Goal: Information Seeking & Learning: Understand process/instructions

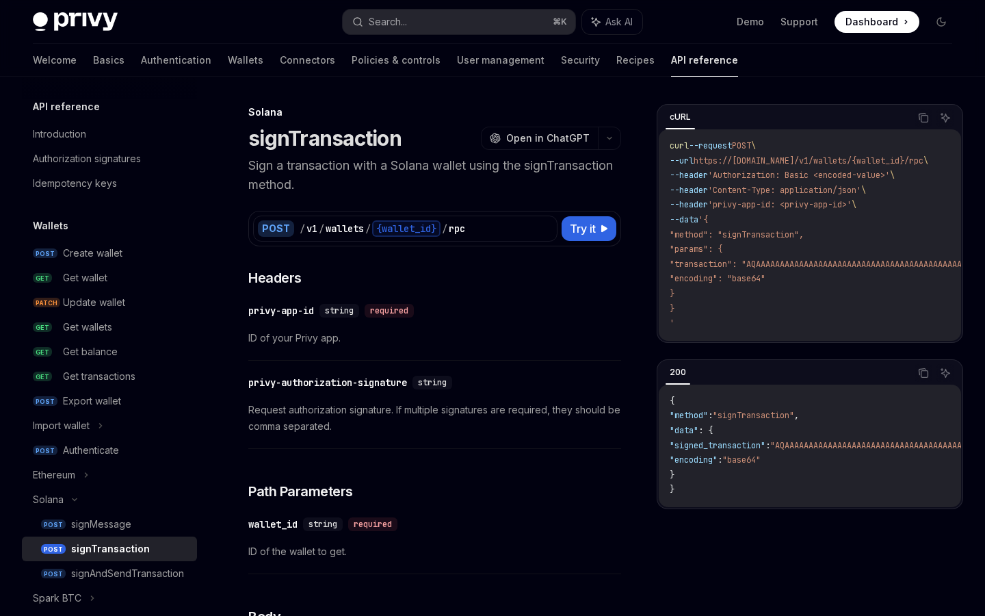
scroll to position [157, 0]
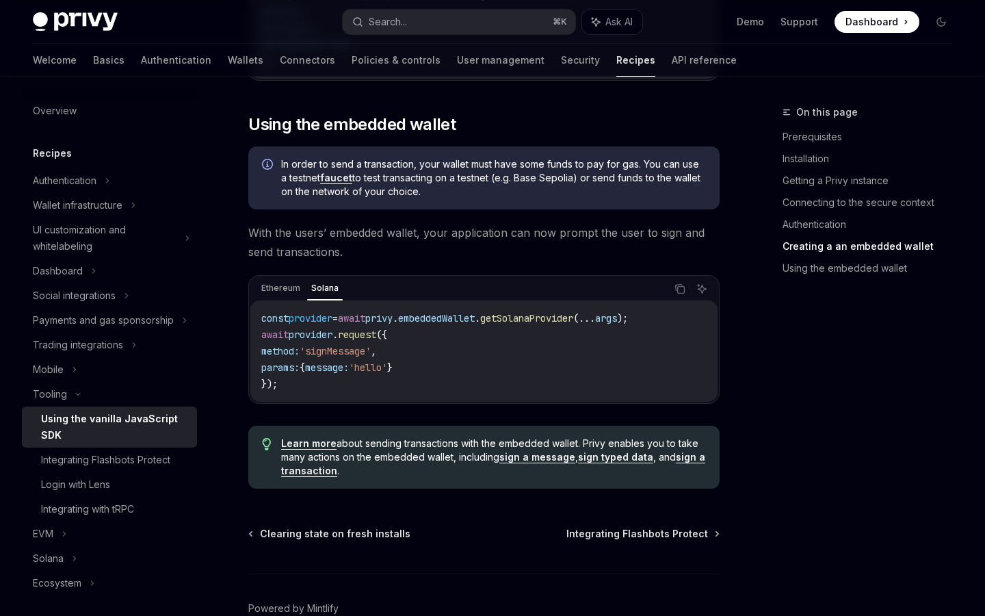
scroll to position [1832, 0]
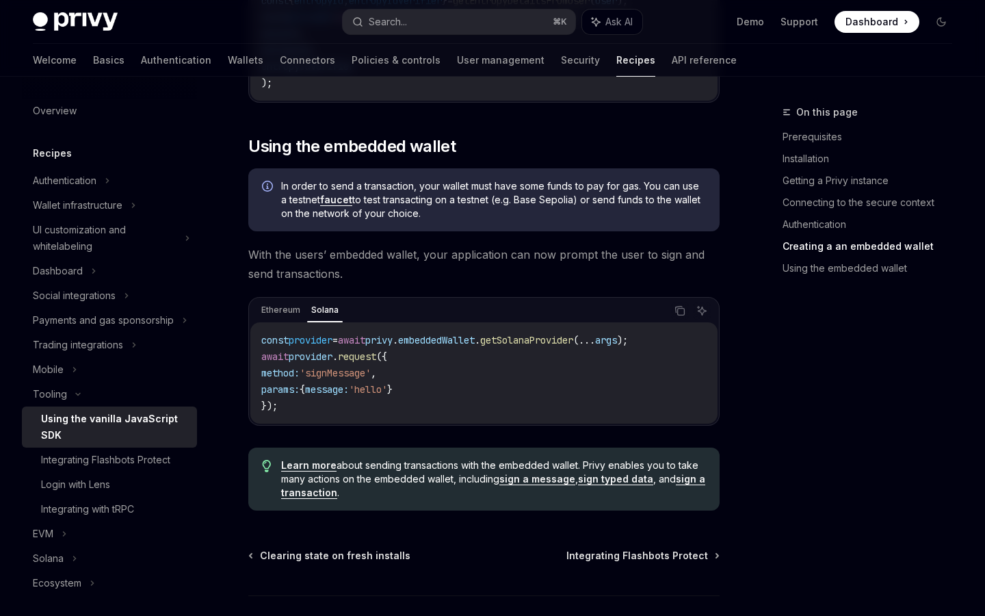
click at [339, 375] on span "'signMessage'" at bounding box center [335, 373] width 71 height 12
copy span "signMessage"
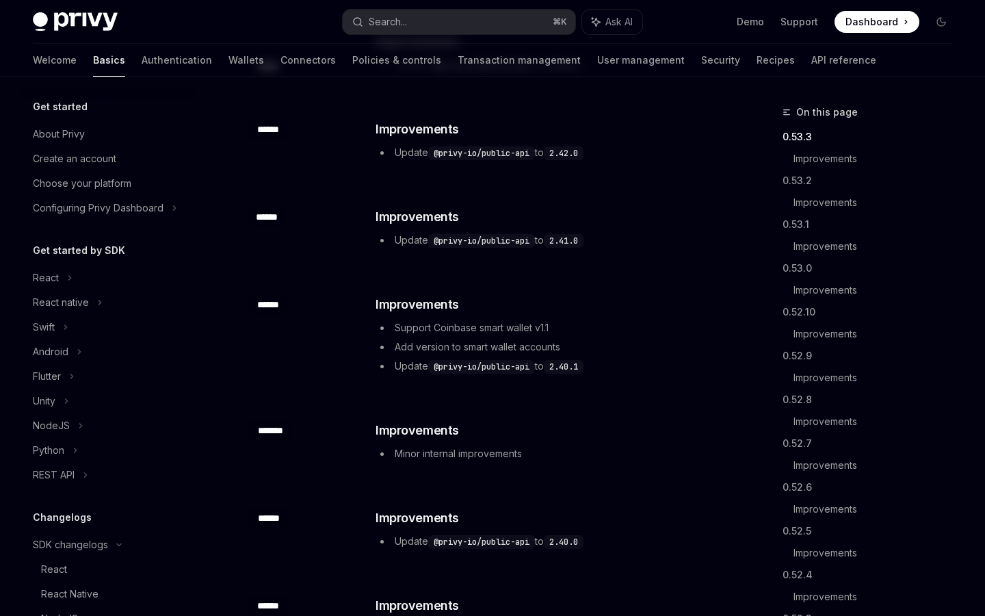
scroll to position [334, 0]
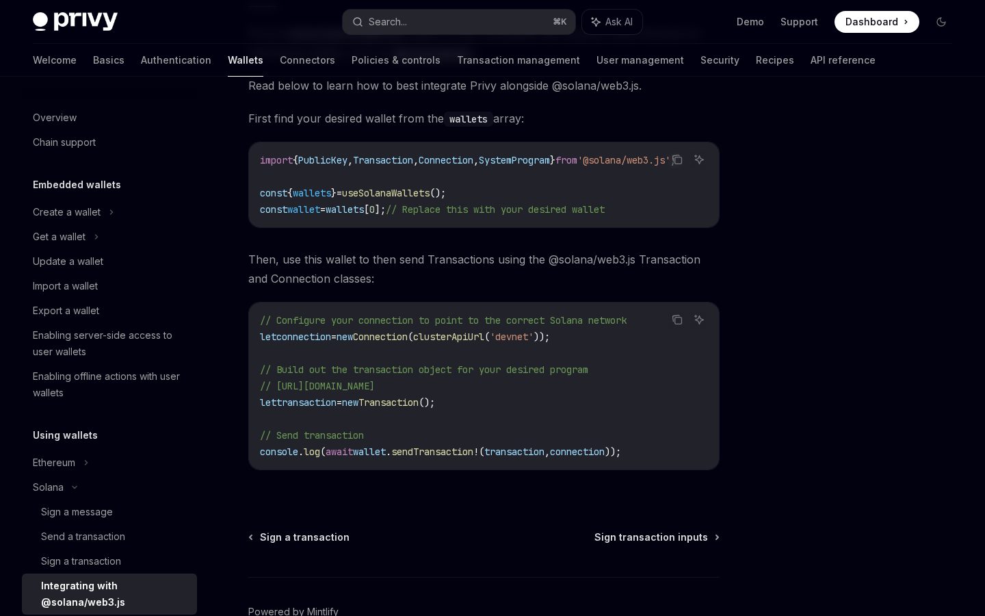
scroll to position [201, 0]
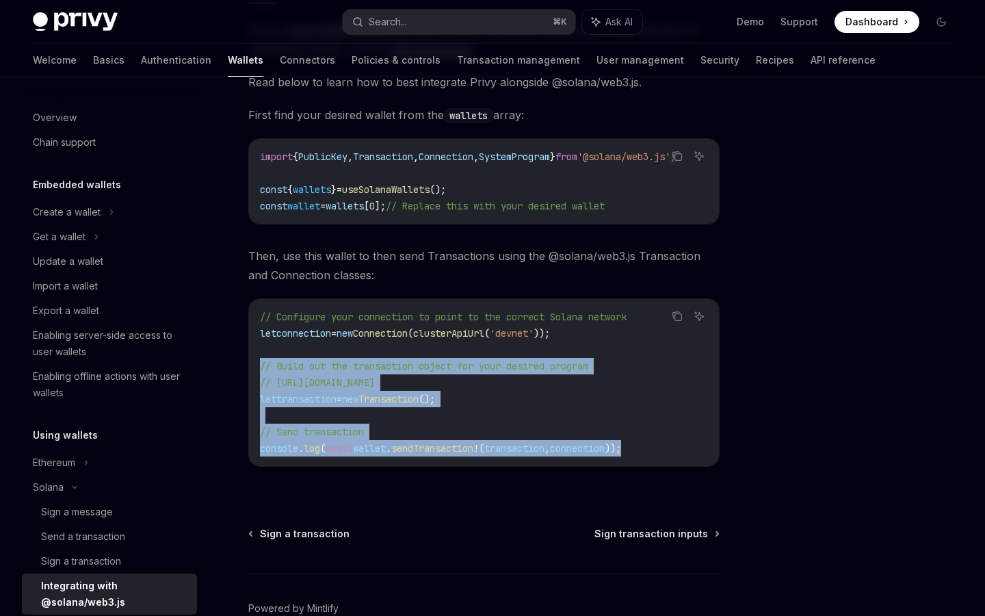
drag, startPoint x: 672, startPoint y: 448, endPoint x: 265, endPoint y: 369, distance: 415.3
click at [265, 369] on code "// Configure your connection to point to the correct Solana network let connect…" at bounding box center [484, 382] width 448 height 148
copy code "/ Build out the transaction object for your desired program // https://solana-f…"
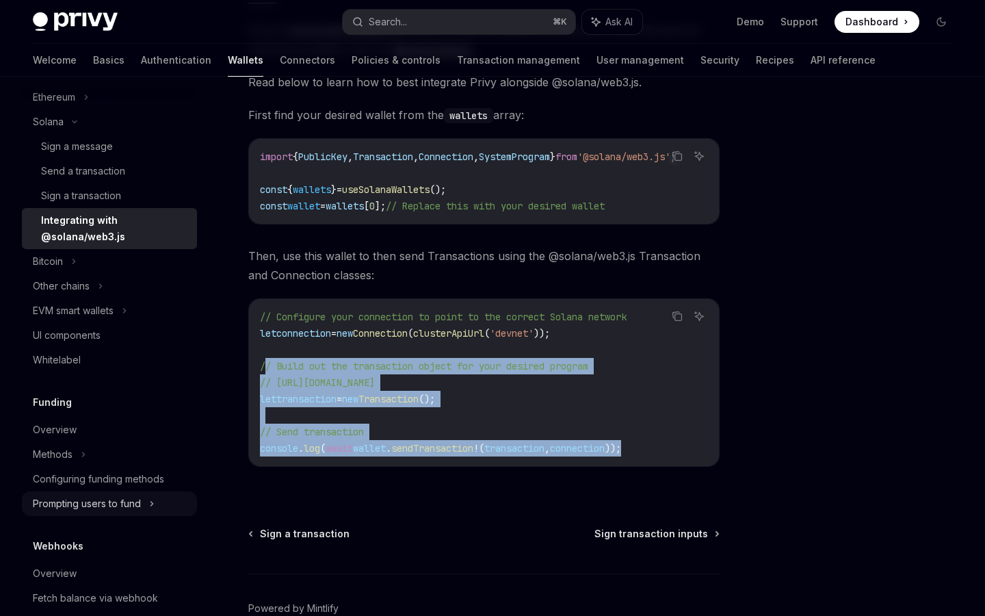
scroll to position [445, 0]
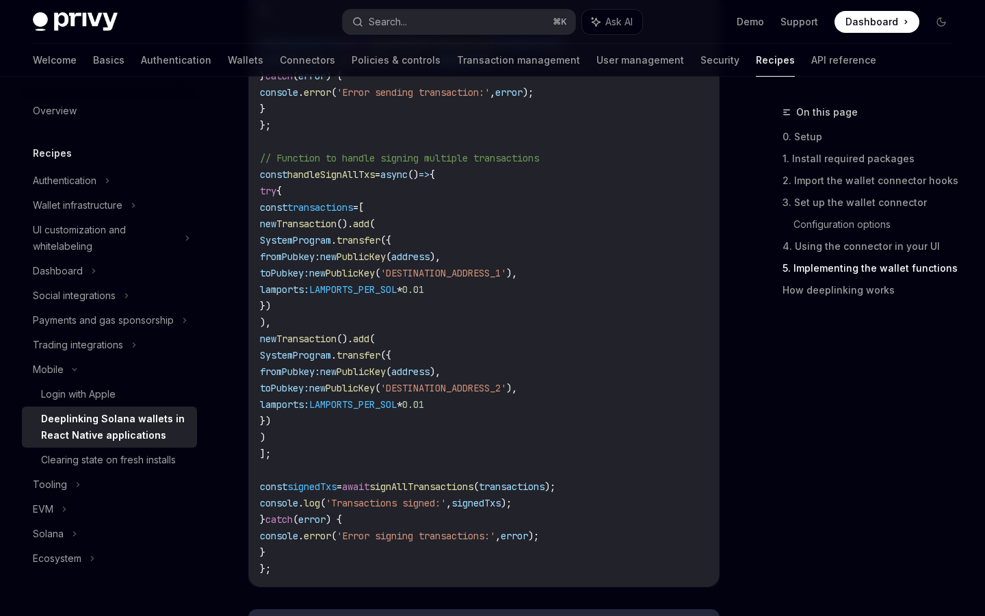
scroll to position [2631, 0]
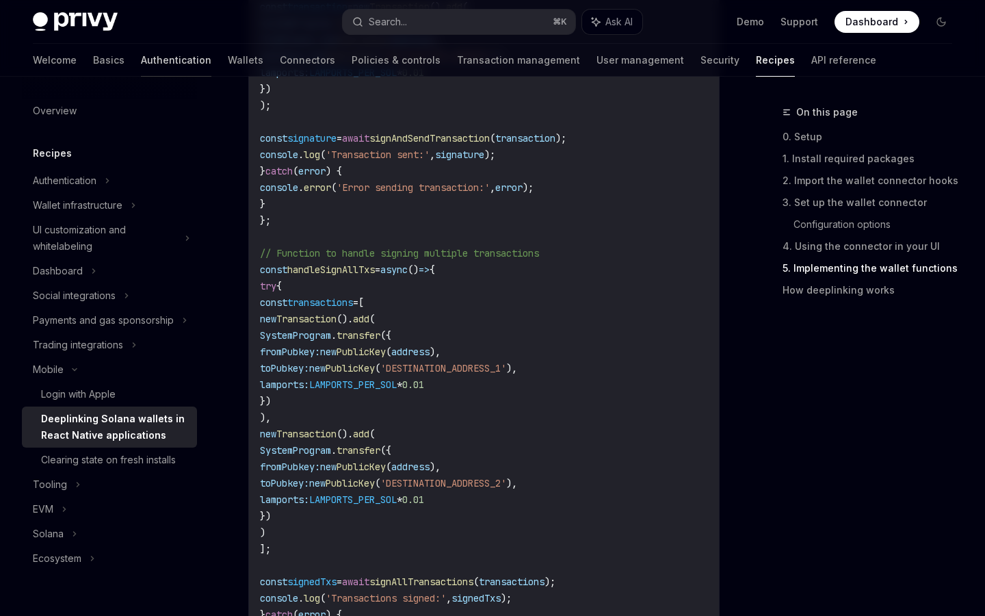
click at [141, 62] on link "Authentication" at bounding box center [176, 60] width 70 height 33
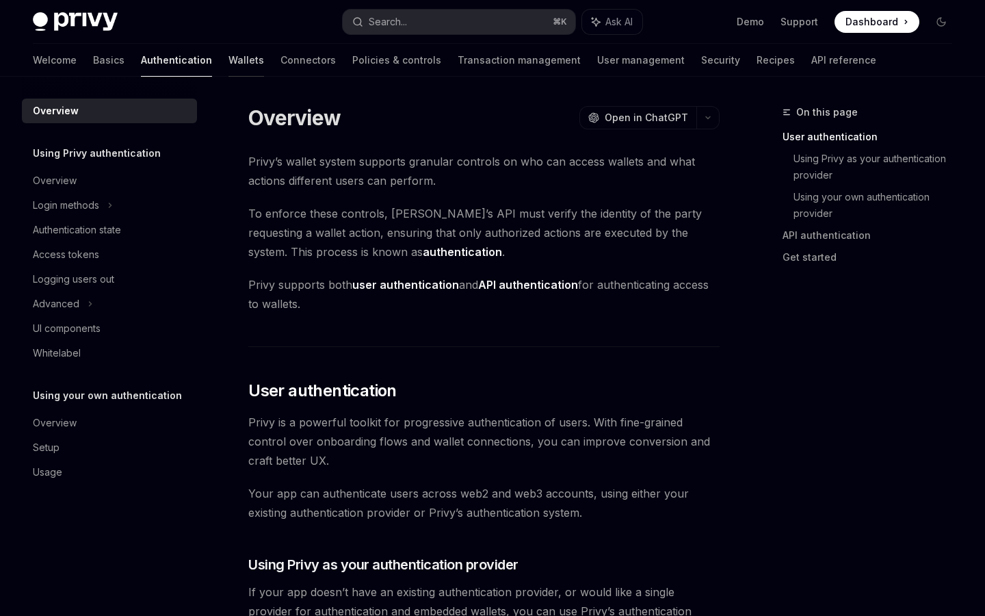
click at [228, 60] on link "Wallets" at bounding box center [246, 60] width 36 height 33
type textarea "*"
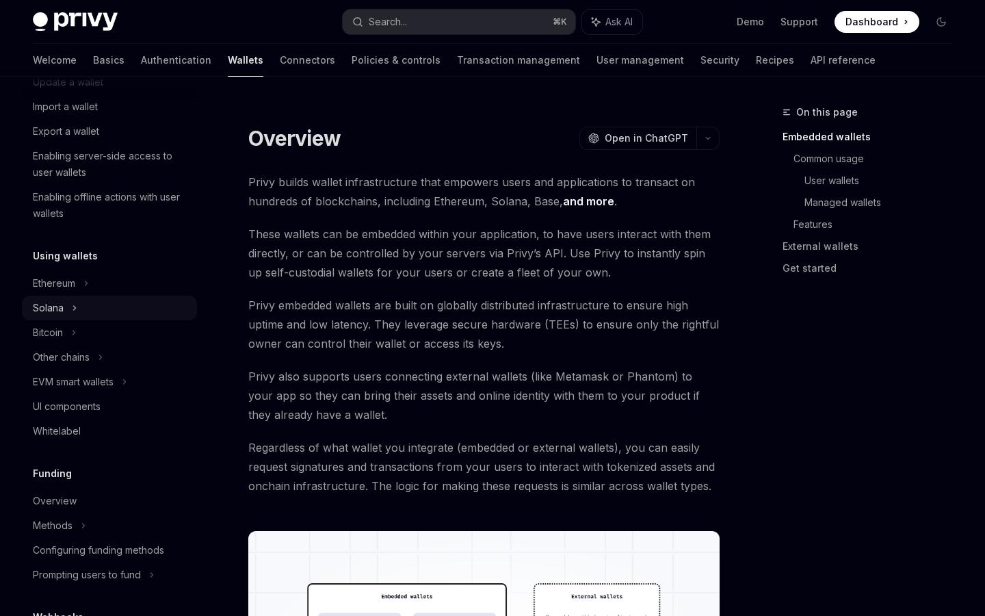
scroll to position [183, 0]
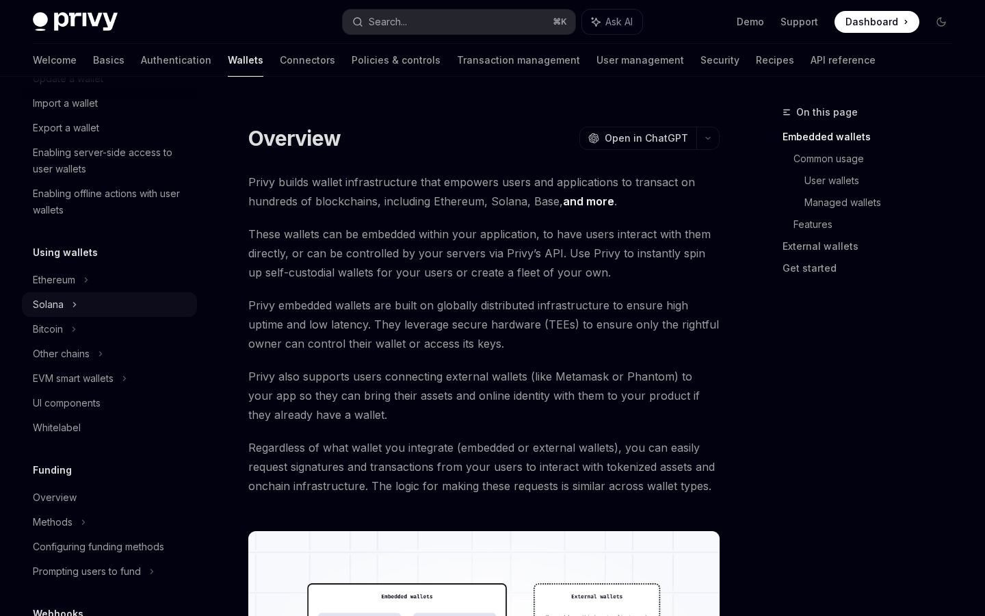
click at [51, 62] on div "Solana" at bounding box center [59, 54] width 53 height 16
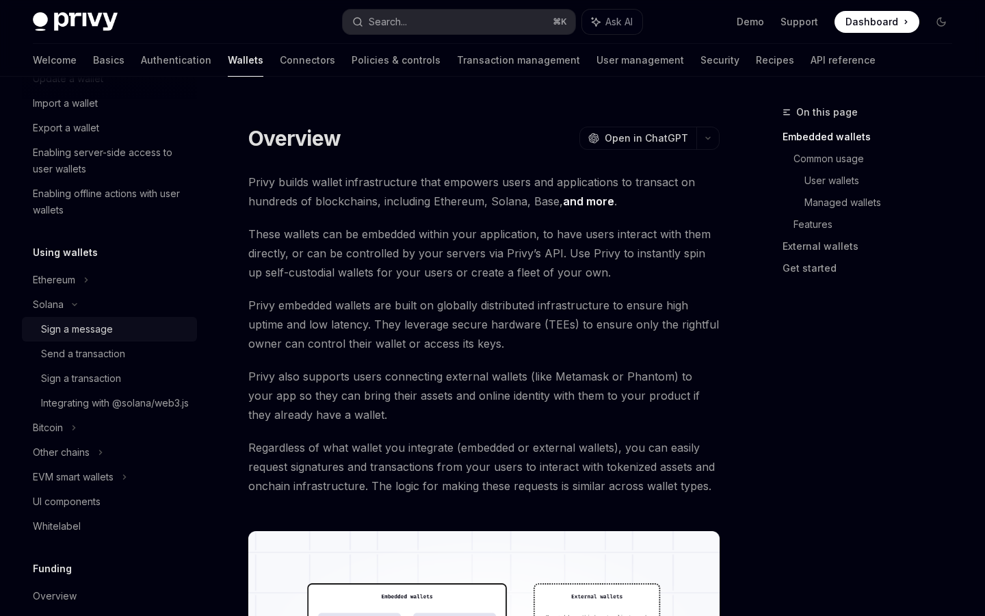
click at [62, 323] on div "Sign a message" at bounding box center [77, 329] width 72 height 16
click at [75, 332] on div "Sign a message" at bounding box center [77, 329] width 72 height 16
click at [81, 329] on div "Sign a message" at bounding box center [77, 329] width 72 height 16
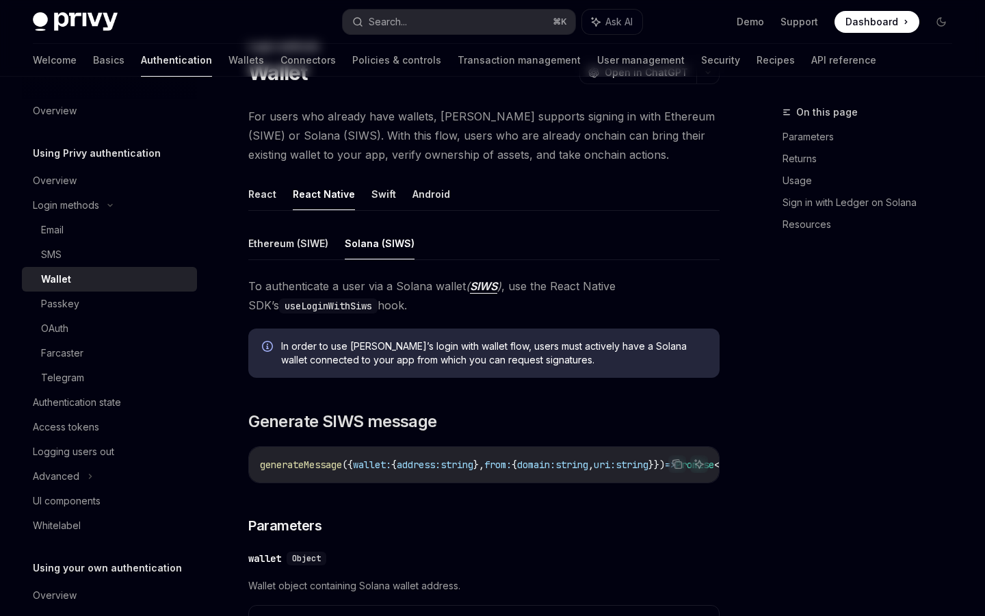
scroll to position [79, 0]
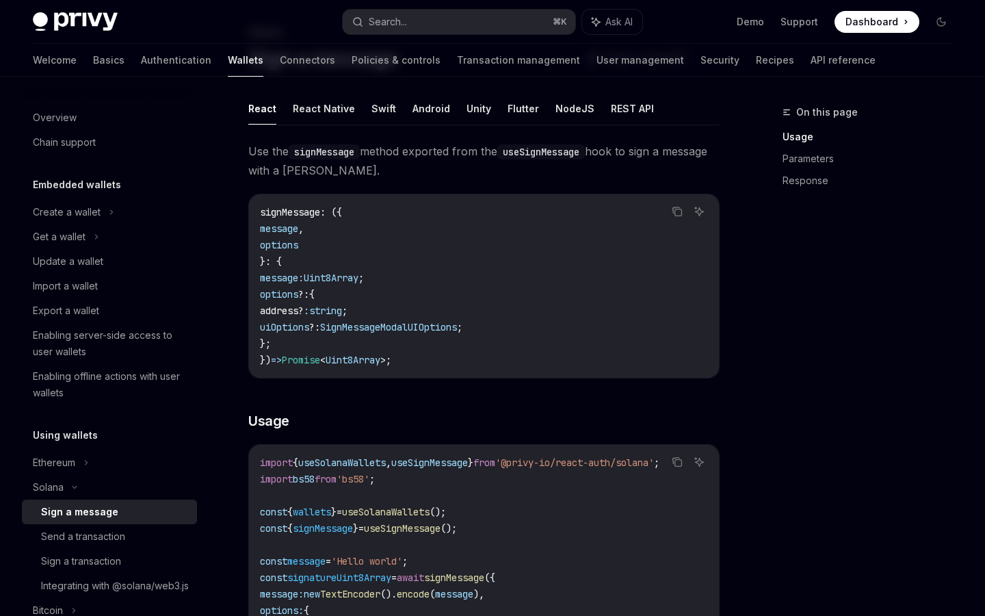
scroll to position [81, 0]
click at [94, 563] on div "Sign a transaction" at bounding box center [81, 561] width 80 height 16
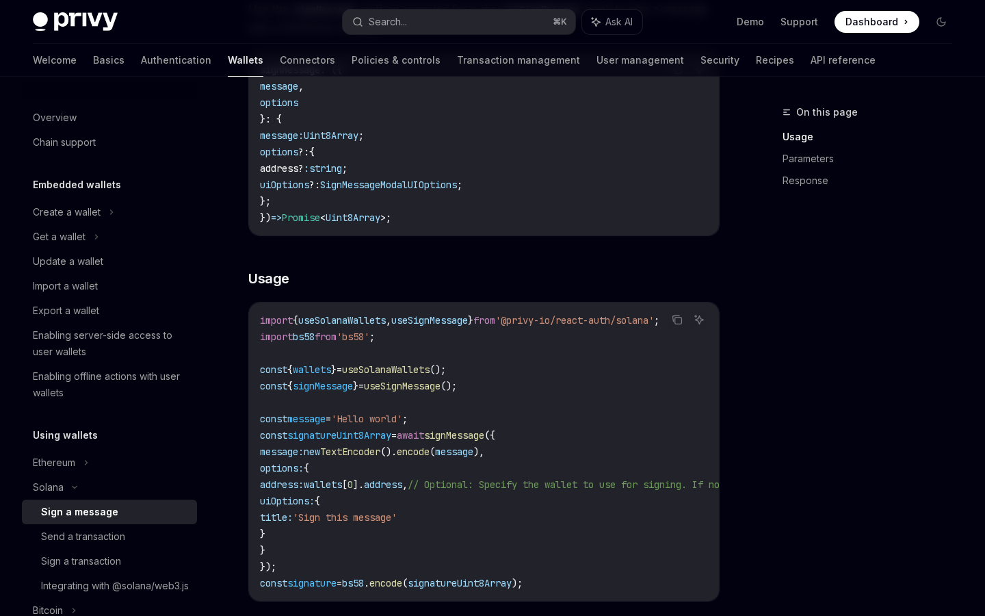
scroll to position [224, 0]
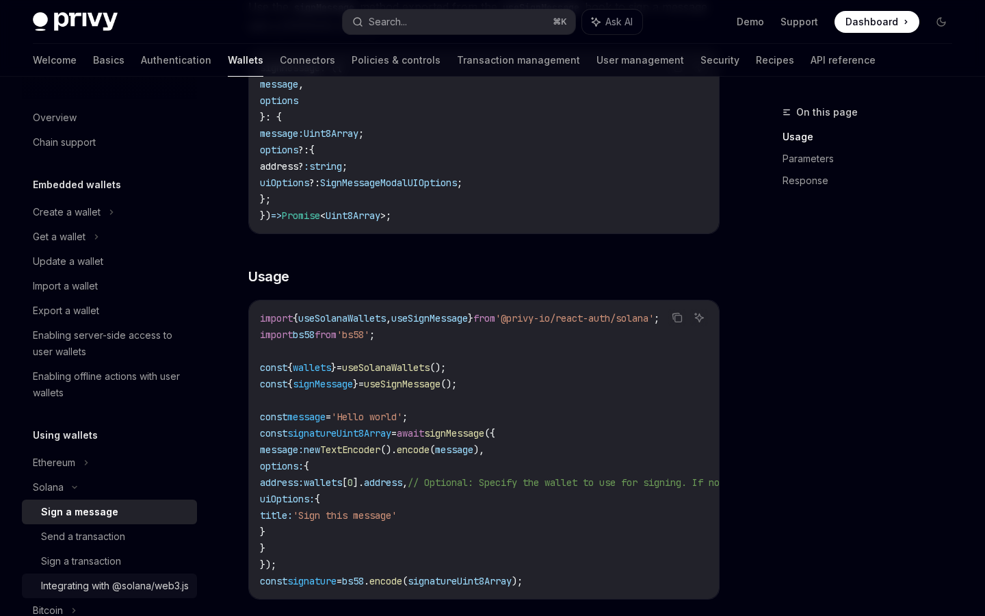
type textarea "*"
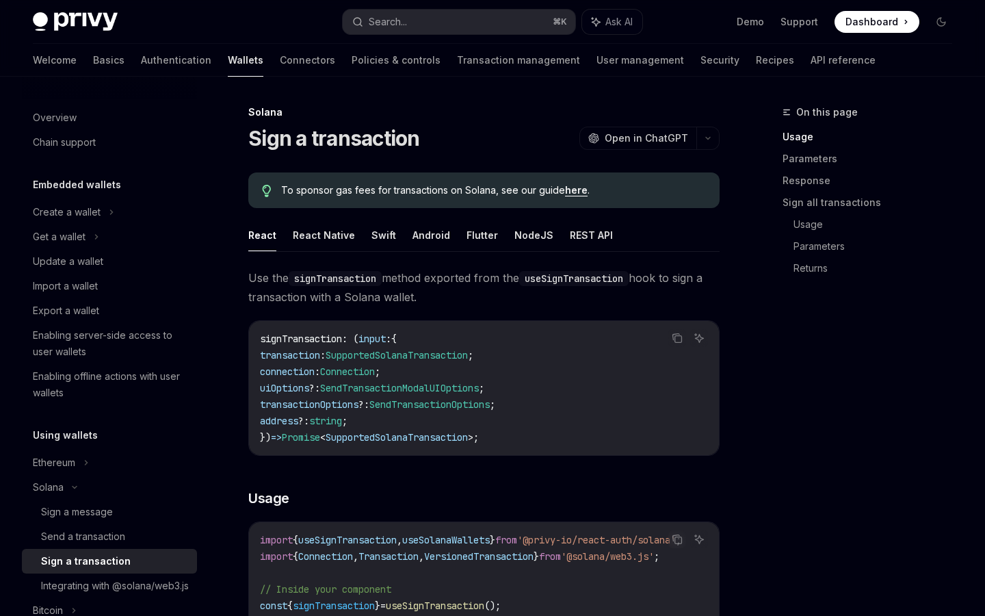
drag, startPoint x: 439, startPoint y: 292, endPoint x: 243, endPoint y: 274, distance: 197.2
click at [464, 299] on span "Use the signTransaction method exported from the useSignTransaction hook to sig…" at bounding box center [483, 287] width 471 height 38
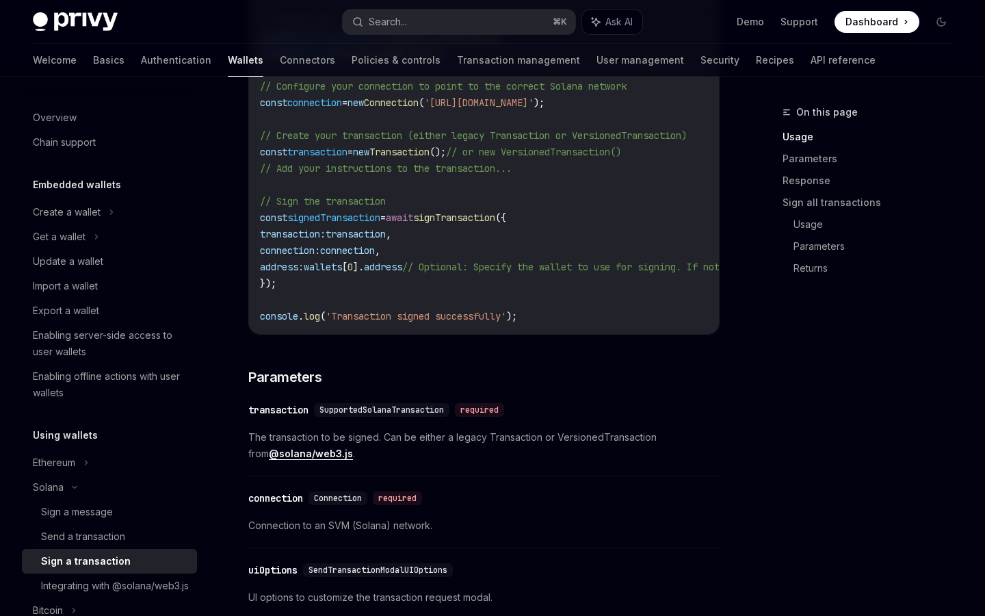
scroll to position [572, 0]
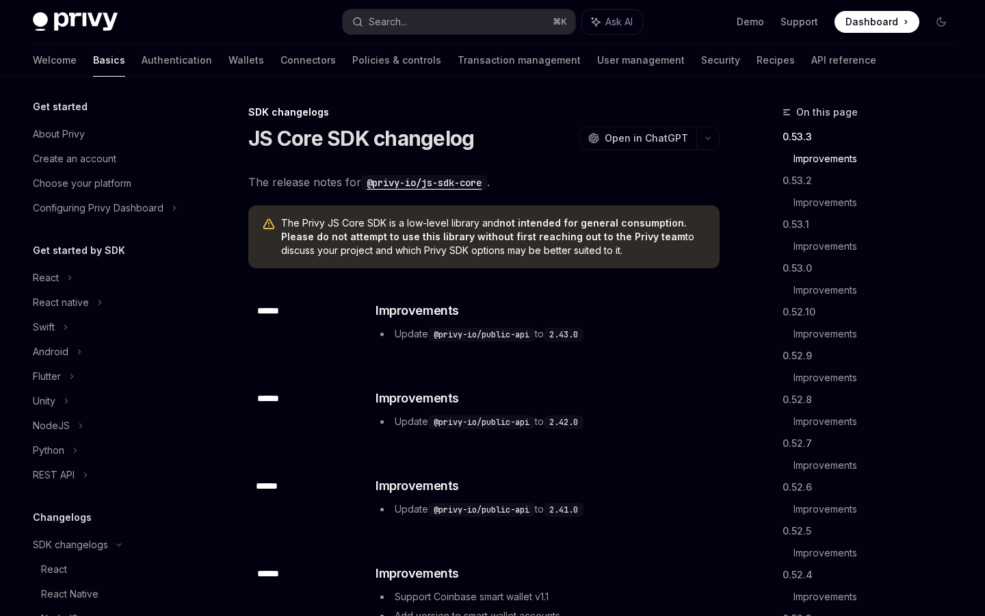
scroll to position [334, 0]
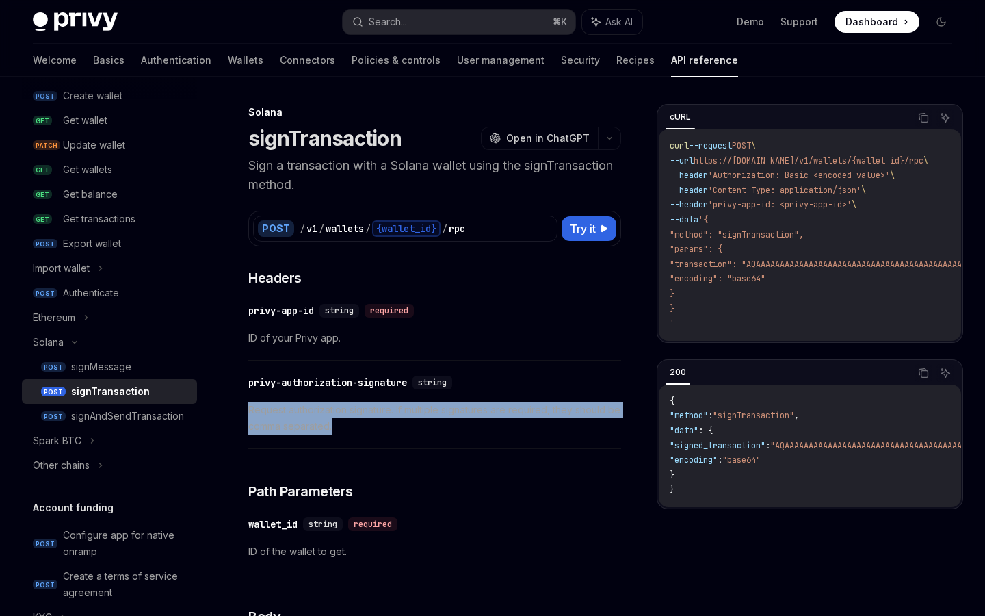
drag, startPoint x: 244, startPoint y: 407, endPoint x: 393, endPoint y: 418, distance: 149.5
click at [393, 418] on span "Request authorization signature. If multiple signatures are required, they shou…" at bounding box center [434, 418] width 373 height 33
drag, startPoint x: 364, startPoint y: 429, endPoint x: 235, endPoint y: 408, distance: 131.0
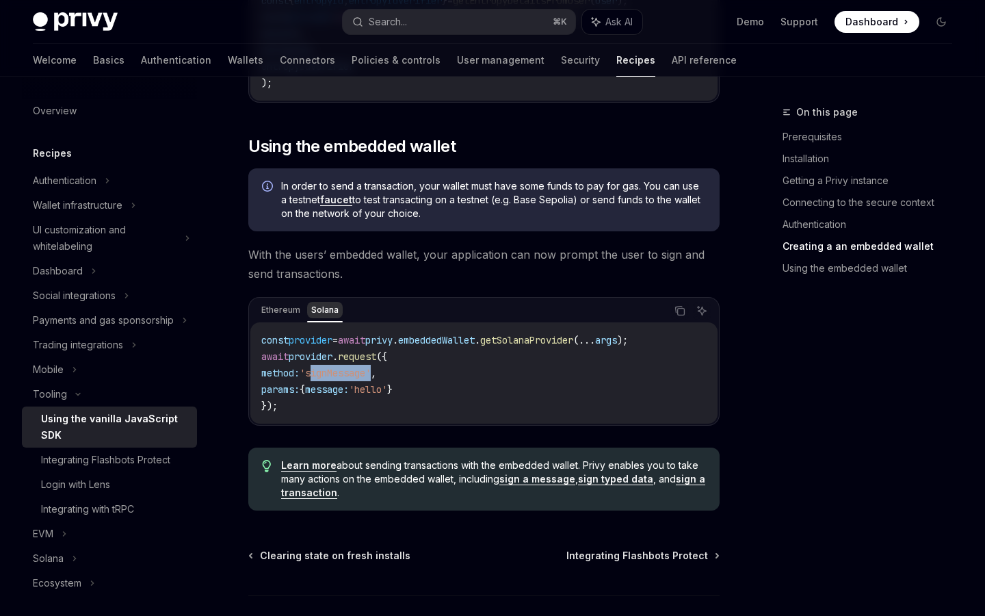
scroll to position [1832, 0]
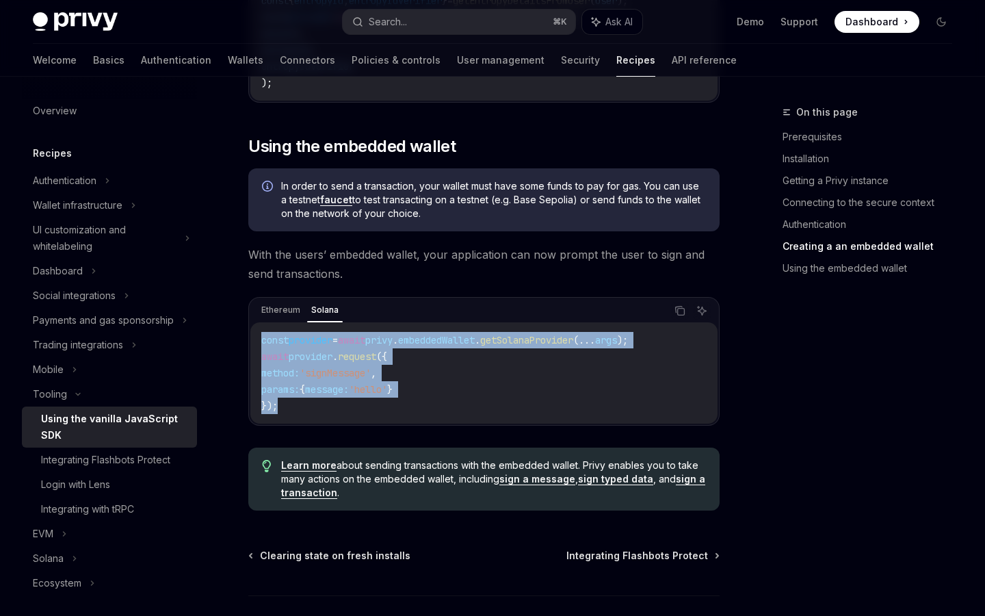
drag, startPoint x: 285, startPoint y: 421, endPoint x: 260, endPoint y: 347, distance: 78.1
click at [260, 347] on div "const provider = await privy . embeddedWallet . getSolanaProvider ( ... args );…" at bounding box center [483, 372] width 467 height 101
copy code "const provider = await privy . embeddedWallet . getSolanaProvider ( ... args );…"
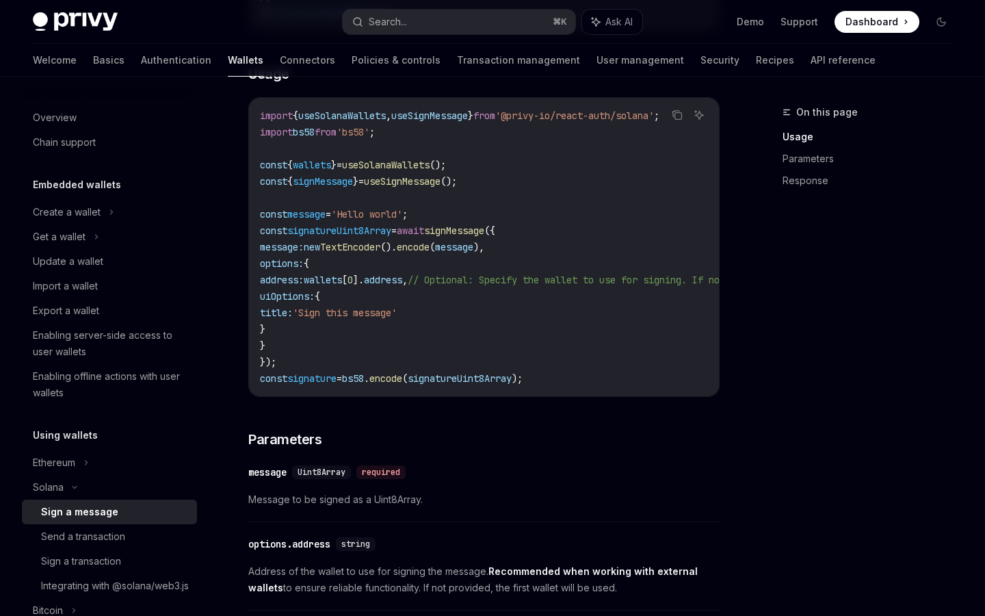
scroll to position [428, 0]
